Goal: Find specific page/section: Find specific page/section

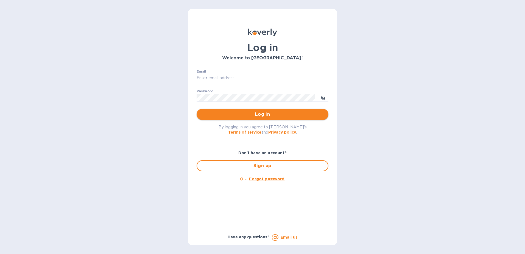
type input "[PERSON_NAME][EMAIL_ADDRESS][PERSON_NAME][DOMAIN_NAME]"
click at [266, 117] on span "Log in" at bounding box center [262, 114] width 123 height 7
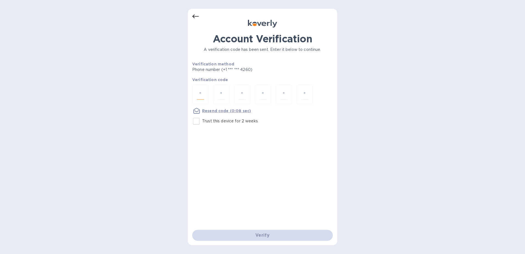
click at [203, 98] on input "number" at bounding box center [200, 94] width 7 height 10
type input "1"
type input "9"
type input "6"
type input "0"
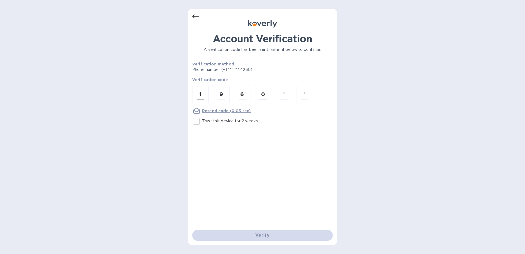
type input "6"
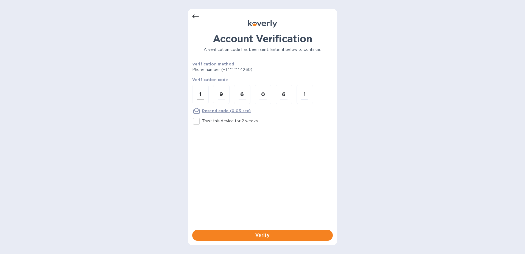
type input "1"
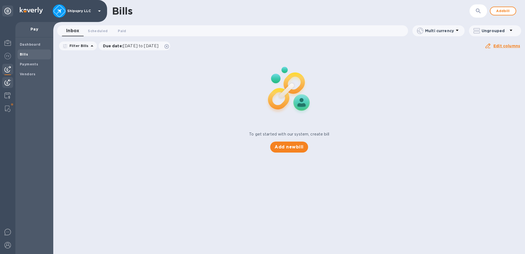
click at [9, 83] on img at bounding box center [7, 82] width 7 height 7
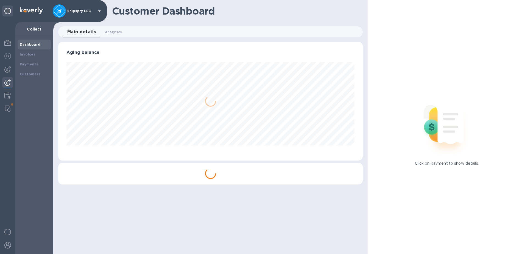
scroll to position [119, 305]
click at [40, 54] on div "Invoices" at bounding box center [34, 54] width 29 height 5
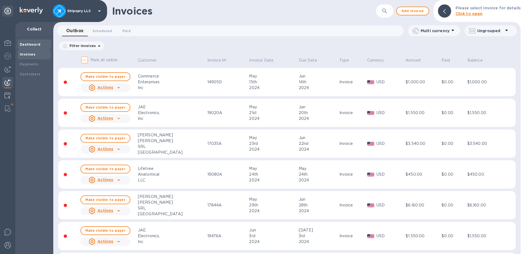
click at [34, 42] on div "Dashboard" at bounding box center [34, 44] width 29 height 5
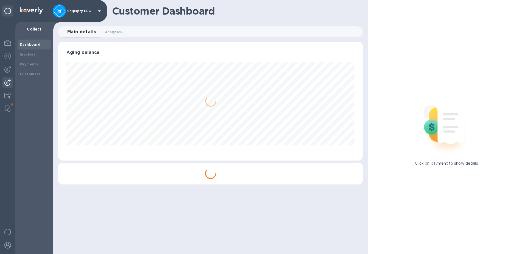
scroll to position [119, 305]
click at [34, 54] on div "Invoices" at bounding box center [34, 54] width 29 height 5
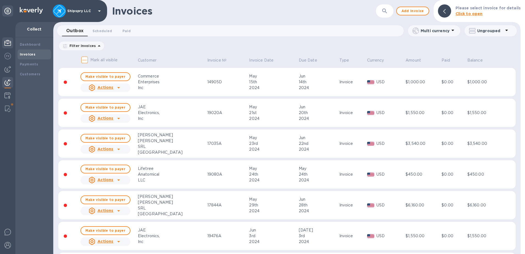
click at [8, 42] on img at bounding box center [7, 43] width 7 height 7
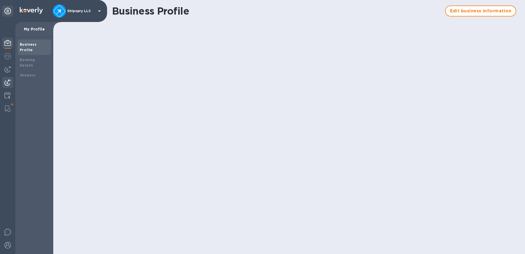
click at [8, 82] on img at bounding box center [7, 82] width 7 height 7
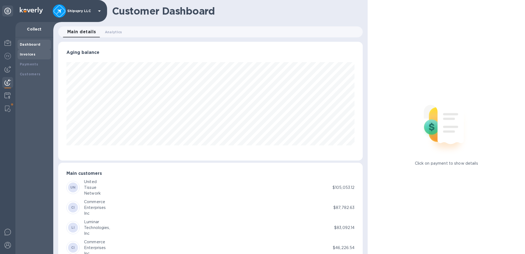
scroll to position [274655, 274471]
click at [30, 54] on b "Invoices" at bounding box center [28, 54] width 16 height 4
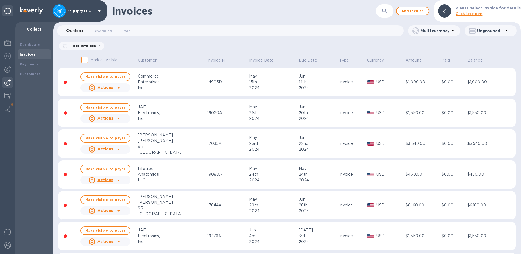
drag, startPoint x: 521, startPoint y: 56, endPoint x: 521, endPoint y: 80, distance: 24.2
click at [521, 80] on div at bounding box center [523, 127] width 4 height 254
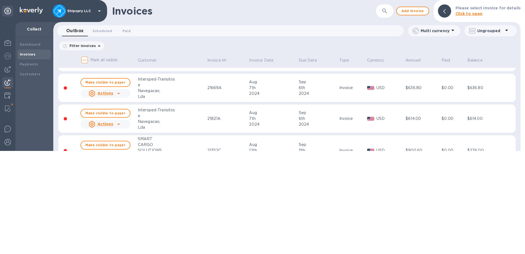
scroll to position [531, 0]
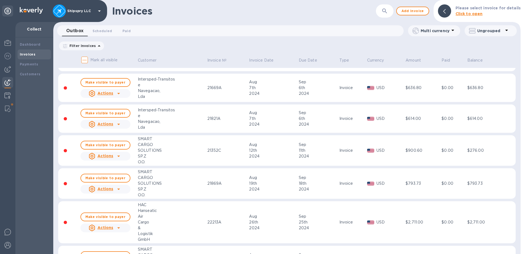
click at [382, 13] on button "button" at bounding box center [384, 10] width 13 height 13
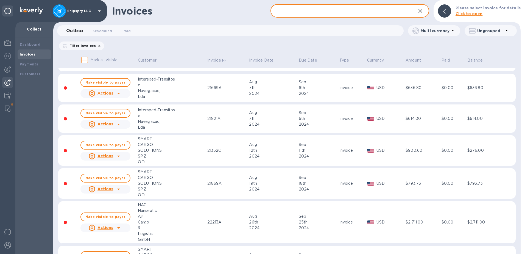
paste input "Pressed4Time Delivery"
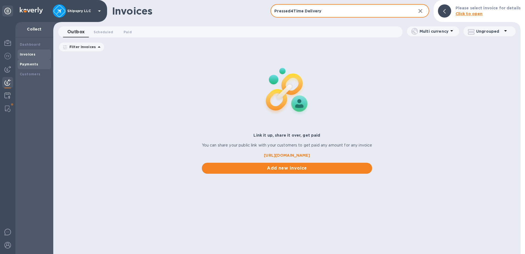
type input "Pressed4Time Delivery"
click at [28, 63] on b "Payments" at bounding box center [29, 64] width 18 height 4
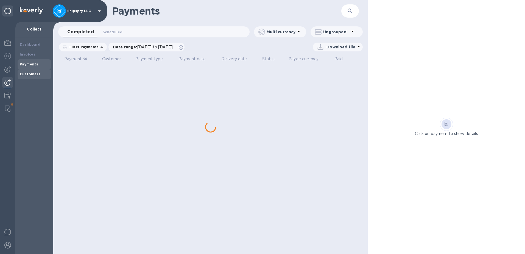
click at [30, 71] on div "Customers" at bounding box center [34, 73] width 29 height 5
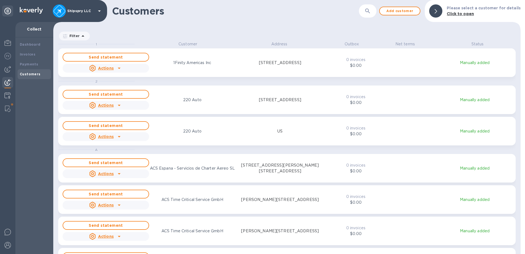
scroll to position [209, 465]
